Goal: Task Accomplishment & Management: Complete application form

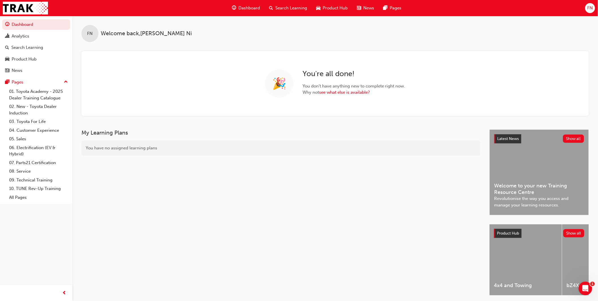
click at [589, 10] on span "FN" at bounding box center [589, 8] width 5 height 7
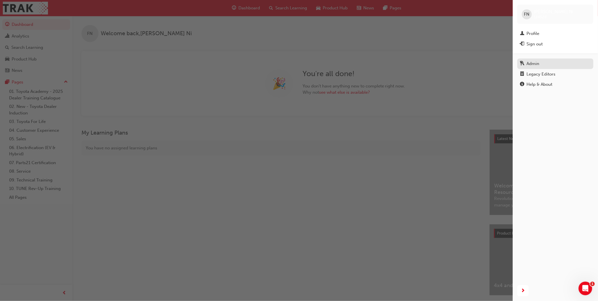
click at [534, 64] on div "Admin" at bounding box center [533, 63] width 13 height 7
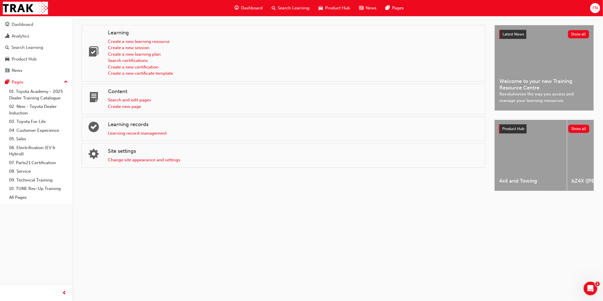
click at [136, 136] on div "Learning record management" at bounding box center [294, 133] width 373 height 7
click at [138, 134] on link "Learning record management" at bounding box center [137, 133] width 59 height 5
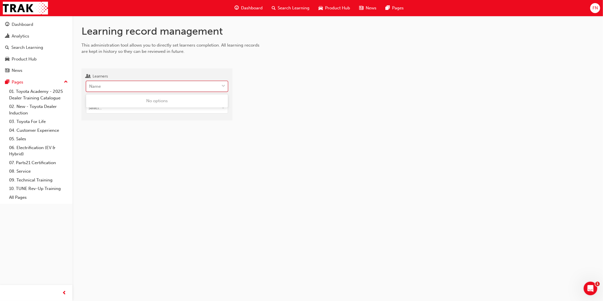
click at [126, 89] on div "Name" at bounding box center [152, 86] width 133 height 10
click at [90, 89] on input "Learners 0 results available. Use Up and Down to choose options, press Enter to…" at bounding box center [89, 86] width 1 height 5
type input "dixie"
click at [164, 102] on span "Dixie Schwerin - Black Toyota - DALBY, Central Highlands Toyota - EMERALD" at bounding box center [152, 104] width 126 height 12
click at [129, 117] on input "Target type" at bounding box center [158, 117] width 144 height 11
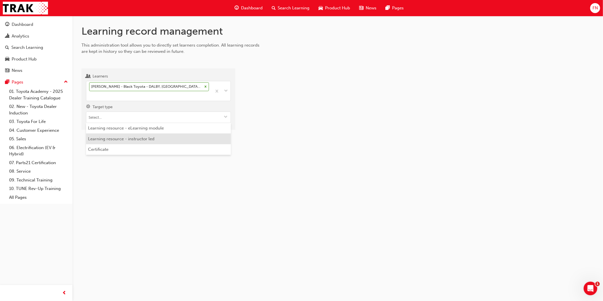
click at [121, 138] on li "Learning resource - instructor led" at bounding box center [158, 138] width 145 height 11
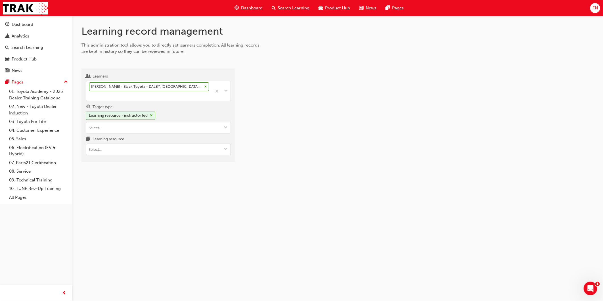
click at [102, 154] on input "Learning resource" at bounding box center [158, 149] width 144 height 11
type input "tfl"
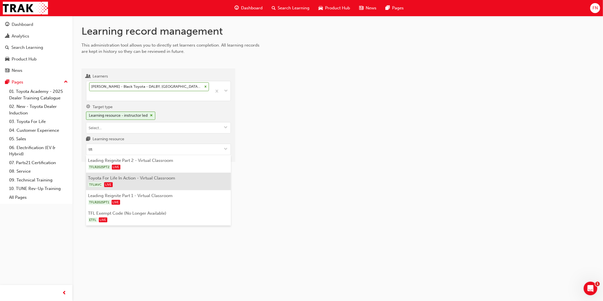
click at [141, 182] on div "TFLIAVC LIVE" at bounding box center [158, 184] width 140 height 7
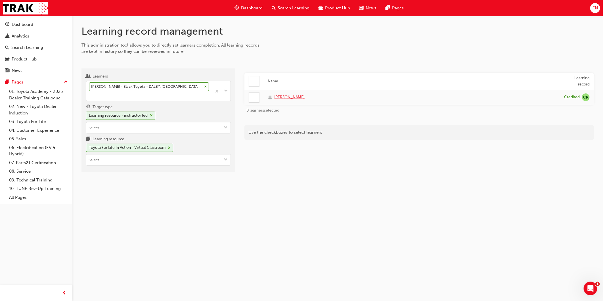
click at [293, 99] on span "Dixie Schwerin" at bounding box center [289, 97] width 30 height 7
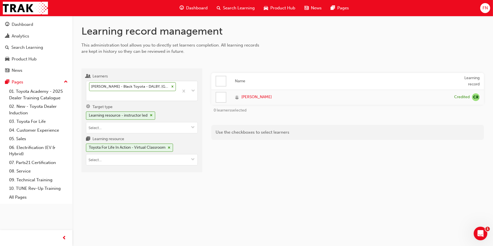
click at [484, 10] on span "FN" at bounding box center [485, 8] width 5 height 7
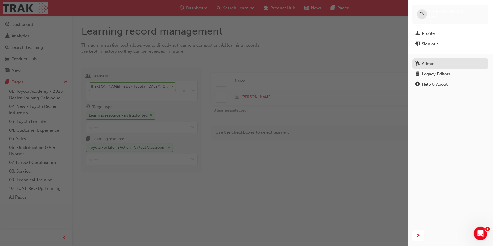
click at [432, 64] on div "Admin" at bounding box center [428, 63] width 13 height 7
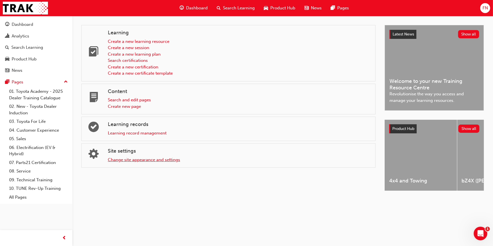
click at [133, 159] on link "Change site appearance and settings" at bounding box center [144, 159] width 72 height 5
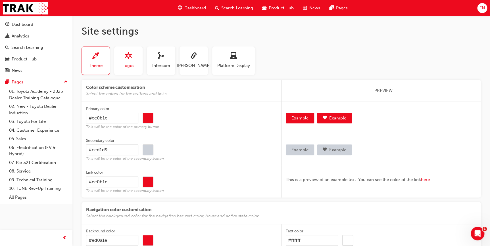
click at [126, 62] on span "Logos" at bounding box center [128, 65] width 12 height 7
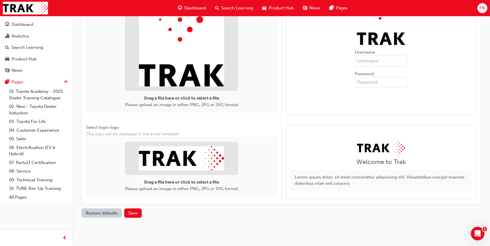
scroll to position [311, 0]
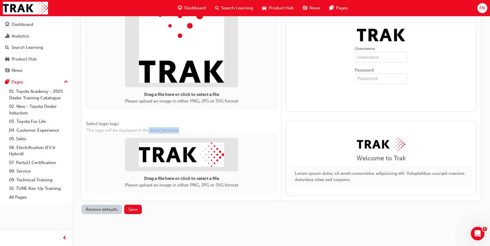
drag, startPoint x: 165, startPoint y: 130, endPoint x: 194, endPoint y: 130, distance: 28.4
click at [194, 130] on span "This logo will be displayed in the email template" at bounding box center [181, 130] width 191 height 7
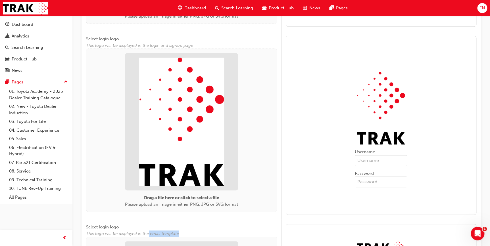
scroll to position [105, 0]
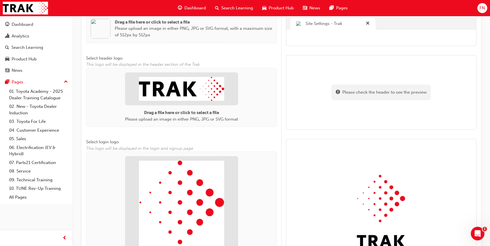
click at [197, 88] on img at bounding box center [181, 89] width 85 height 24
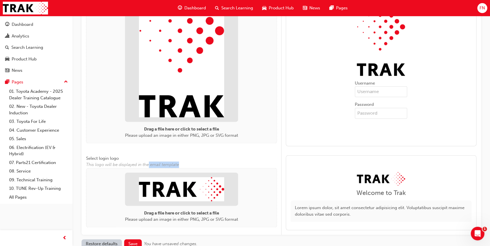
scroll to position [320, 0]
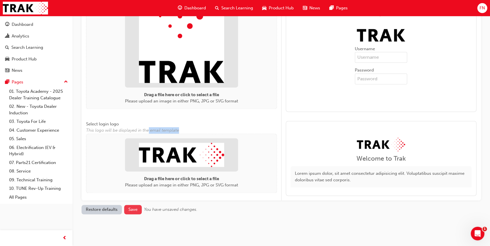
click at [128, 211] on span "Save" at bounding box center [132, 209] width 9 height 5
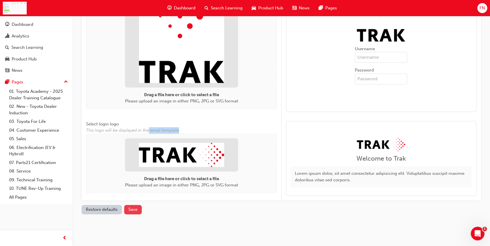
click at [134, 210] on span "Save" at bounding box center [132, 209] width 9 height 5
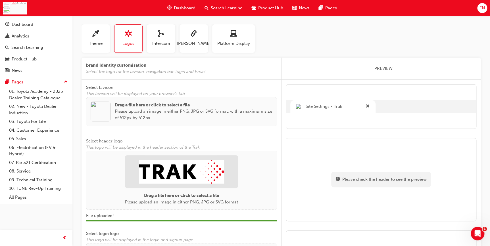
scroll to position [0, 0]
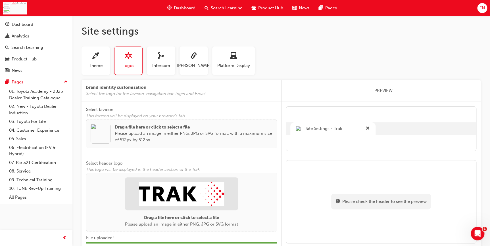
click at [215, 187] on img at bounding box center [181, 194] width 85 height 24
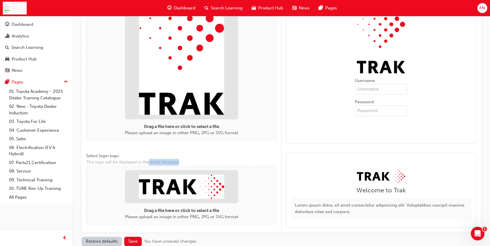
scroll to position [320, 0]
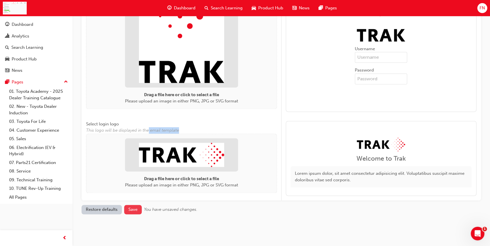
click at [136, 211] on span "Save" at bounding box center [132, 209] width 9 height 5
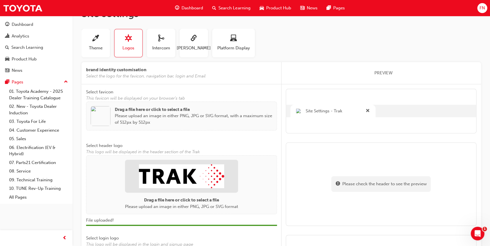
scroll to position [0, 0]
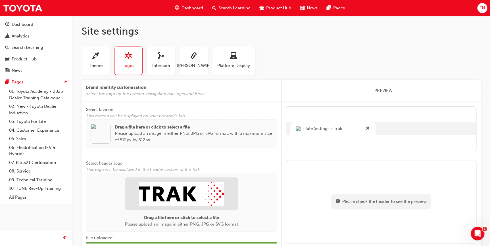
click at [195, 192] on img at bounding box center [181, 194] width 85 height 24
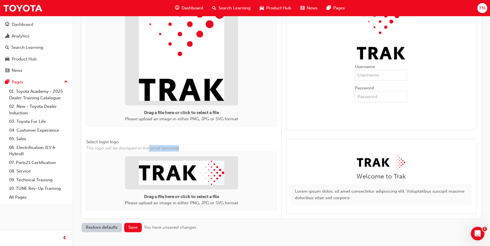
scroll to position [320, 0]
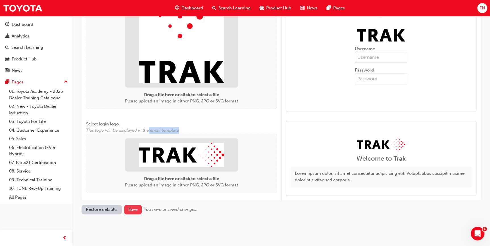
click at [136, 208] on span "Save" at bounding box center [132, 209] width 9 height 5
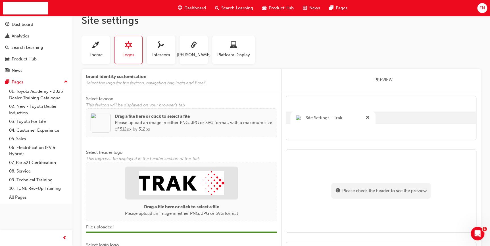
scroll to position [0, 0]
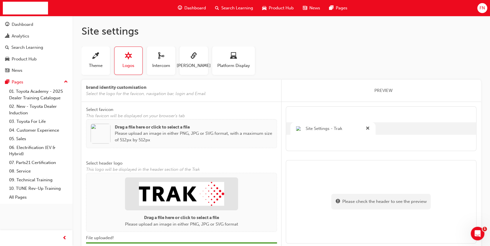
click at [150, 193] on img at bounding box center [181, 194] width 85 height 24
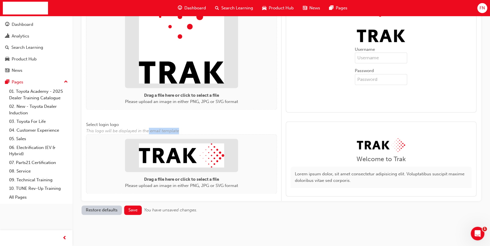
scroll to position [320, 0]
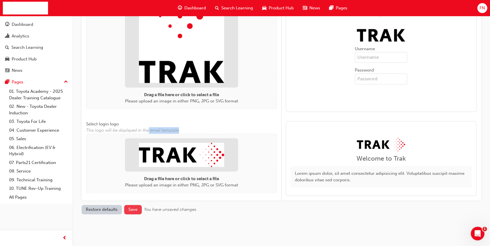
click at [133, 209] on span "Save" at bounding box center [132, 209] width 9 height 5
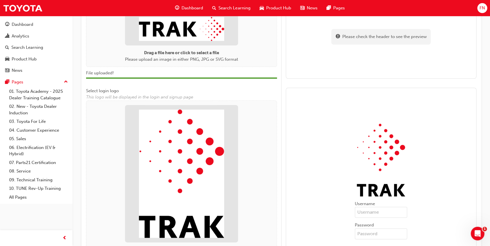
scroll to position [62, 0]
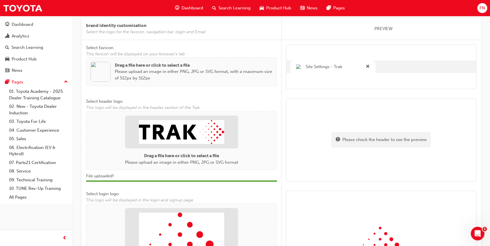
click at [168, 137] on img at bounding box center [181, 132] width 85 height 24
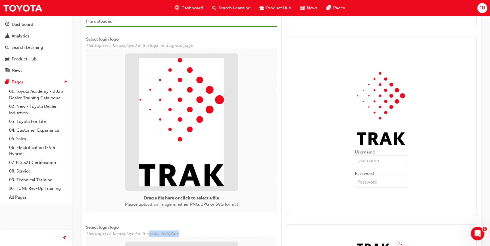
scroll to position [320, 0]
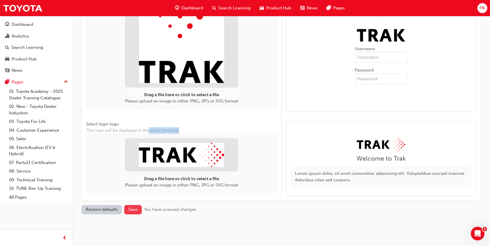
click at [134, 210] on span "Save" at bounding box center [132, 209] width 9 height 5
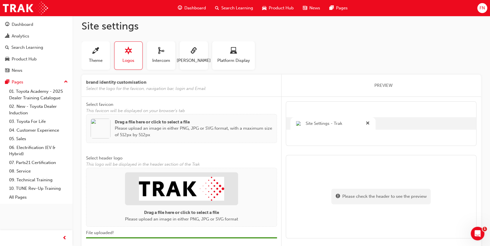
scroll to position [0, 0]
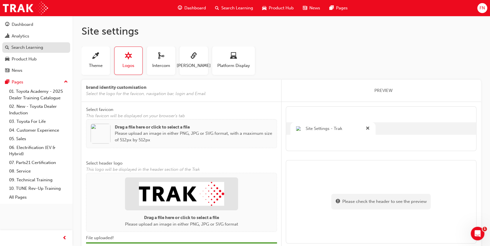
click at [24, 45] on div "Search Learning" at bounding box center [27, 47] width 32 height 7
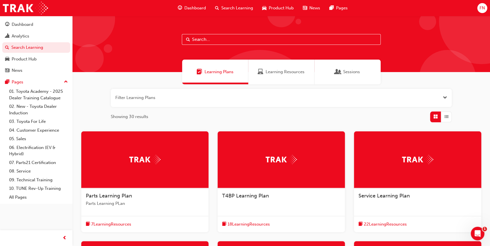
click at [471, 98] on div "Filter Learning Plans Showing 30 results Parts Learning Plan Parts Learning PLa…" at bounding box center [280, 235] width 417 height 302
click at [269, 71] on span "Learning Resources" at bounding box center [284, 72] width 39 height 7
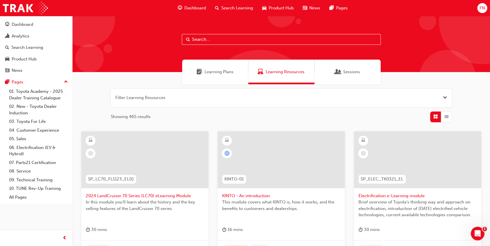
click at [340, 72] on span "Sessions" at bounding box center [338, 72] width 6 height 7
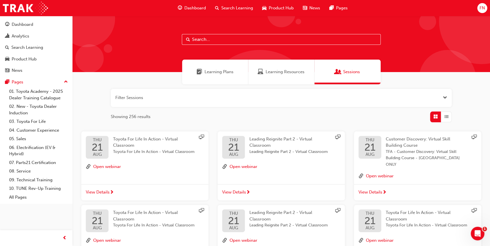
click at [224, 74] on span "Learning Plans" at bounding box center [218, 72] width 29 height 7
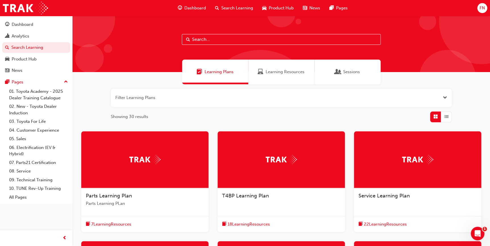
click at [279, 70] on span "Learning Resources" at bounding box center [284, 72] width 39 height 7
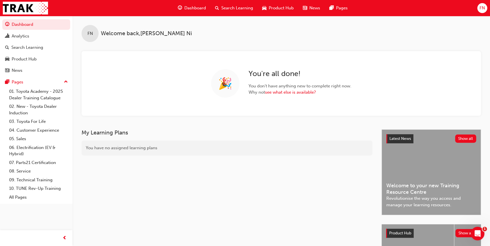
click at [483, 9] on span "FN" at bounding box center [481, 8] width 5 height 7
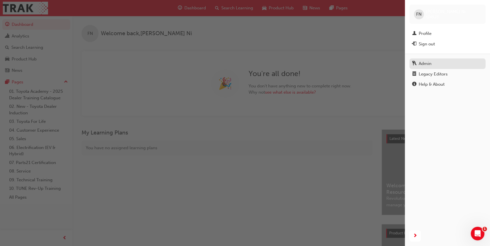
click at [426, 62] on div "Admin" at bounding box center [424, 63] width 13 height 7
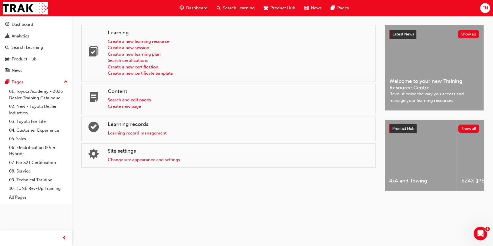
click at [485, 9] on span "FN" at bounding box center [485, 8] width 5 height 7
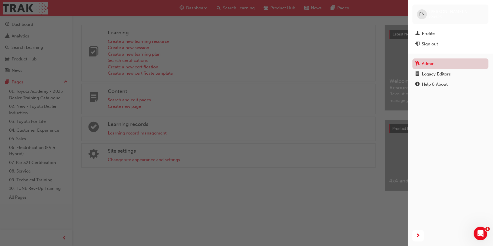
click at [431, 64] on link "Admin" at bounding box center [451, 63] width 76 height 11
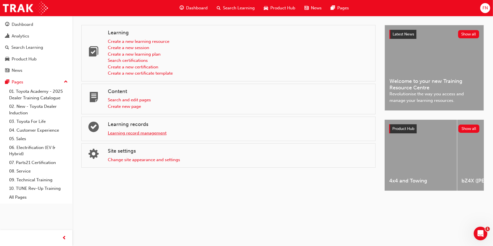
click at [122, 134] on link "Learning record management" at bounding box center [137, 133] width 59 height 5
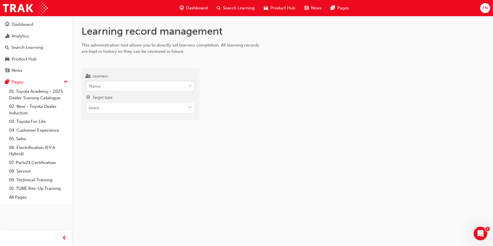
click at [101, 85] on div "Name" at bounding box center [136, 86] width 100 height 10
click at [90, 85] on input "Learners Name" at bounding box center [89, 86] width 1 height 5
paste input "Jackson.Fullard"
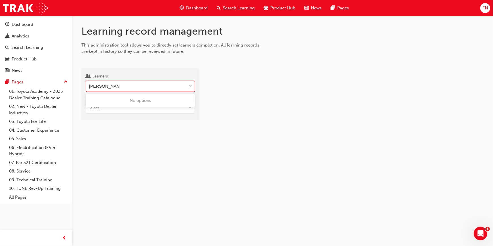
click at [106, 87] on input "Jackson.Fullard" at bounding box center [104, 86] width 30 height 5
type input "Jackson Fullard"
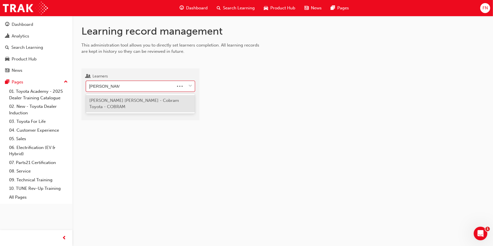
click at [145, 100] on span "Jackson Fullard - Cobram Toyota - COBRAM" at bounding box center [134, 104] width 90 height 12
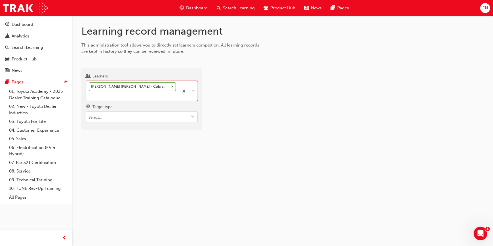
click at [120, 117] on input "Target type" at bounding box center [141, 117] width 111 height 11
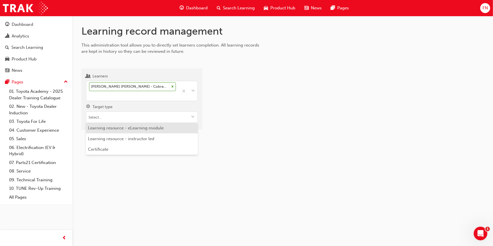
click at [112, 130] on li "Learning resource - eLearning module" at bounding box center [142, 128] width 112 height 11
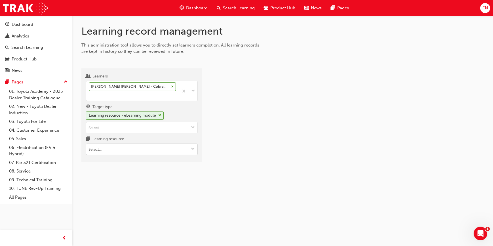
click at [98, 147] on input "Learning resource" at bounding box center [141, 149] width 111 height 11
click at [160, 114] on span "cross-icon" at bounding box center [159, 115] width 3 height 3
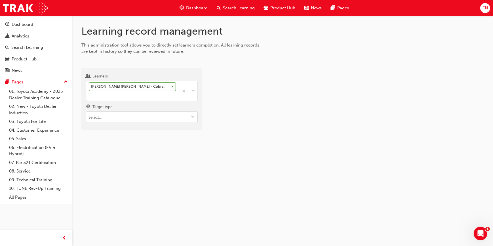
click at [131, 119] on input "Target type" at bounding box center [141, 117] width 111 height 11
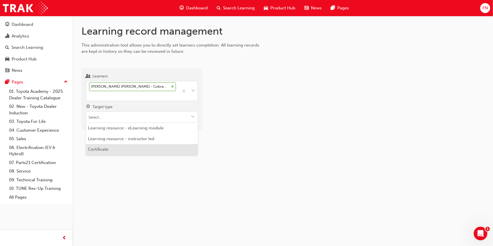
click at [100, 148] on li "Certificate" at bounding box center [142, 149] width 112 height 11
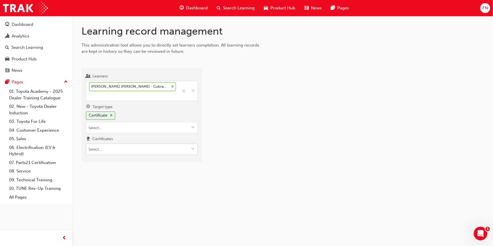
click at [99, 152] on input "Certificates" at bounding box center [141, 149] width 111 height 11
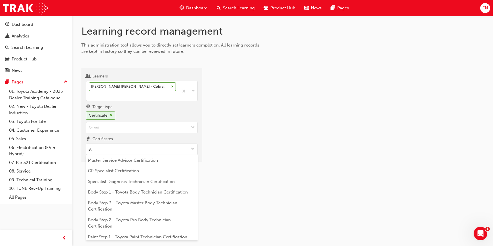
type input "s"
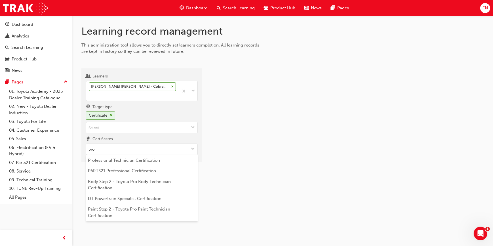
type input "prof"
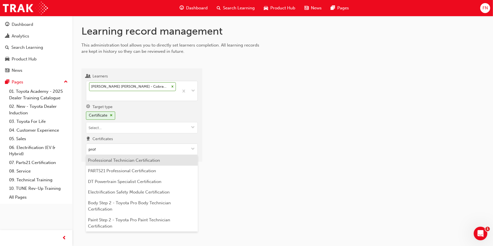
click at [126, 159] on li "Professional Technician Certification" at bounding box center [142, 160] width 112 height 11
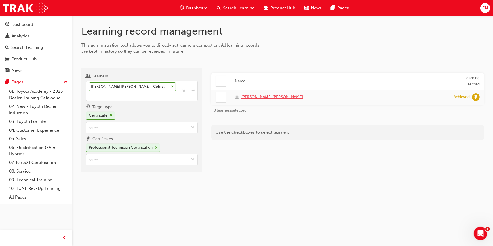
click at [246, 98] on span "Jackson Fullard" at bounding box center [273, 97] width 62 height 7
click at [156, 146] on span "cross-icon" at bounding box center [156, 147] width 3 height 3
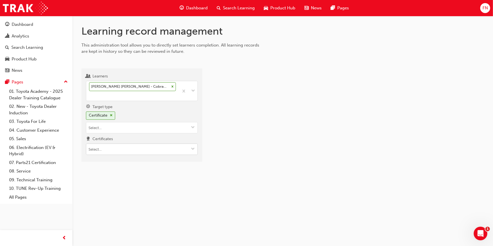
click at [130, 151] on input "Certificates" at bounding box center [141, 149] width 111 height 11
type input "service"
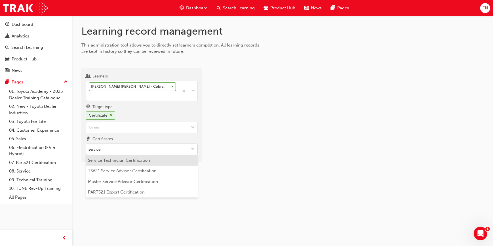
click at [107, 162] on li "Service Technician Certification" at bounding box center [142, 160] width 112 height 11
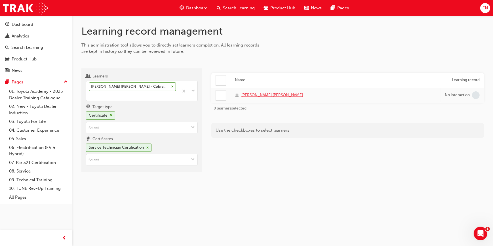
click at [261, 94] on span "Jackson Fullard" at bounding box center [273, 95] width 62 height 7
click at [217, 93] on div at bounding box center [221, 96] width 10 height 10
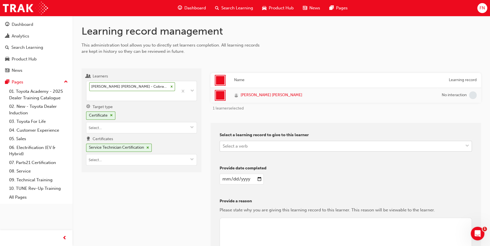
click at [238, 147] on div "Select a verb" at bounding box center [235, 146] width 25 height 7
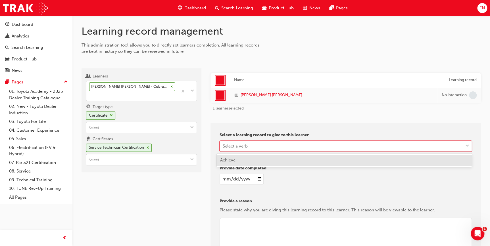
drag, startPoint x: 238, startPoint y: 156, endPoint x: 245, endPoint y: 175, distance: 20.1
click at [238, 157] on div "Achieve" at bounding box center [344, 160] width 255 height 11
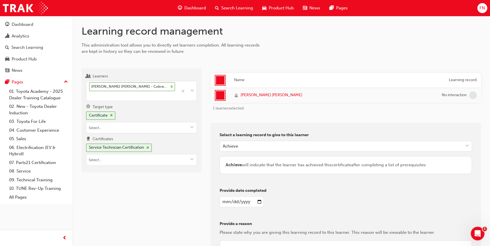
click at [255, 201] on input "date" at bounding box center [241, 201] width 44 height 11
type input "2023-04-04"
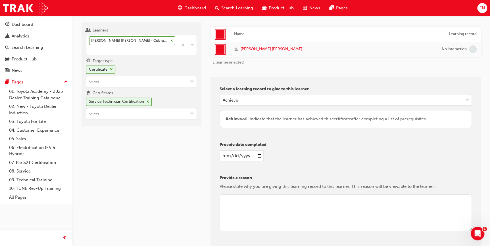
scroll to position [51, 0]
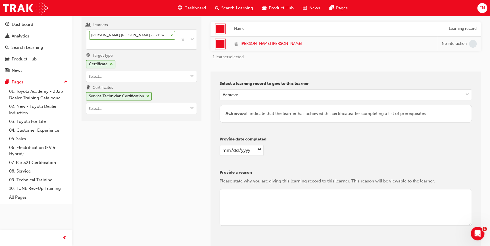
drag, startPoint x: 240, startPoint y: 208, endPoint x: 245, endPoint y: 207, distance: 4.9
click at [240, 208] on textarea at bounding box center [345, 207] width 252 height 37
type textarea "Mark off as the user has completed PT"
click at [244, 243] on button "Give learning records" at bounding box center [244, 245] width 51 height 9
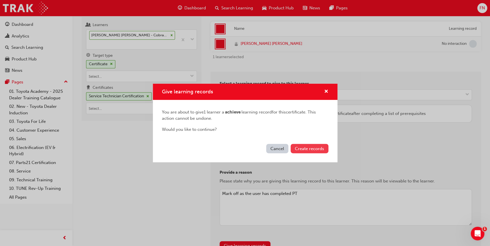
click at [305, 148] on span "Create records" at bounding box center [309, 148] width 29 height 5
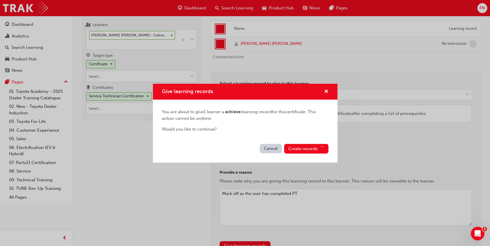
scroll to position [55, 0]
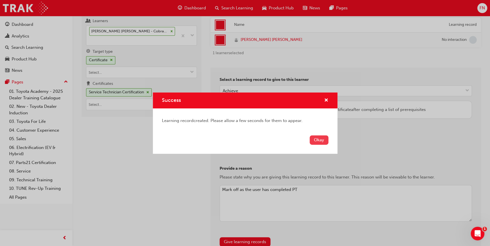
click at [318, 137] on button "Okay" at bounding box center [318, 139] width 19 height 9
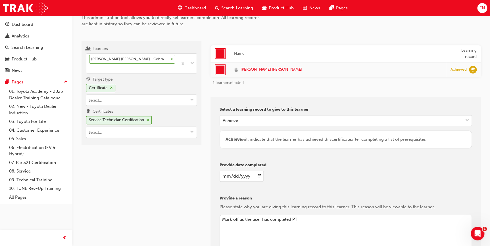
scroll to position [0, 0]
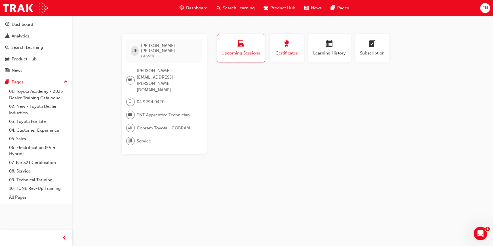
click at [285, 52] on span "Certificates" at bounding box center [287, 53] width 26 height 7
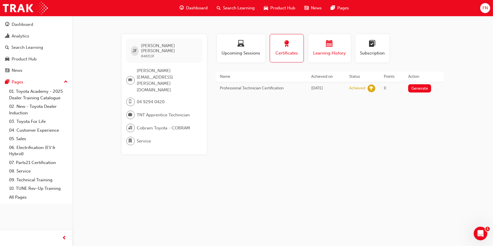
click at [332, 49] on div "Learning History" at bounding box center [330, 48] width 34 height 16
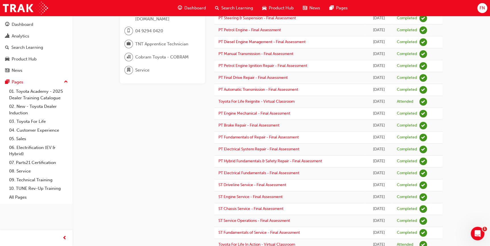
scroll to position [101, 0]
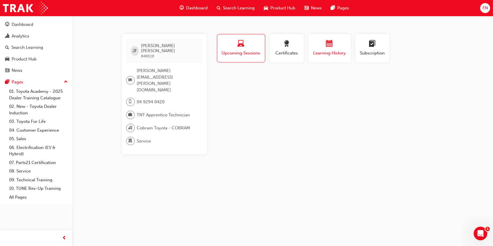
click at [325, 51] on span "Learning History" at bounding box center [330, 53] width 34 height 7
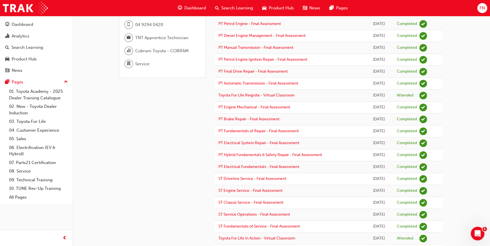
scroll to position [101, 0]
